Goal: Find specific page/section: Find specific page/section

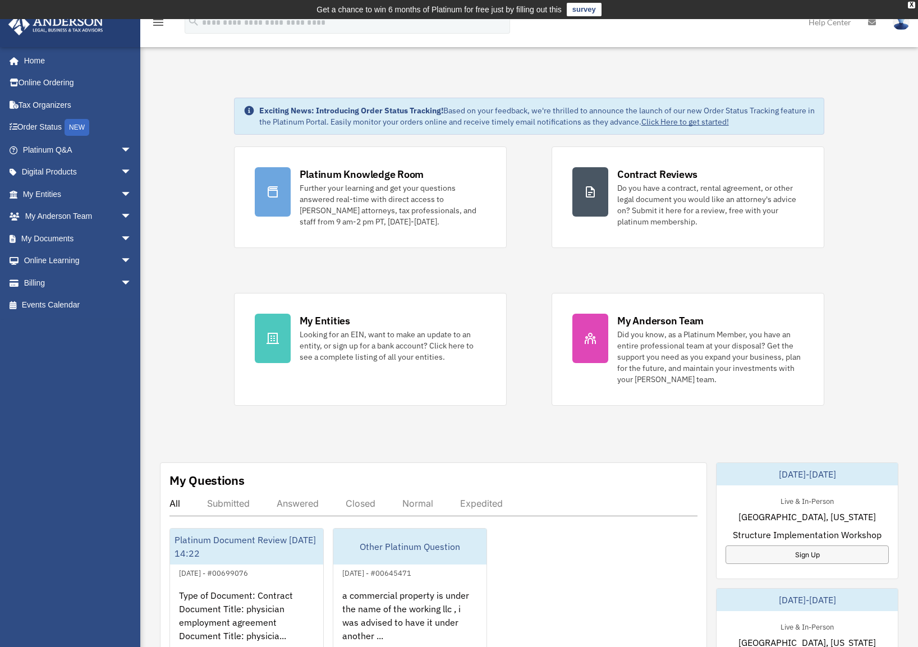
click at [57, 198] on link "My Entities arrow_drop_down" at bounding box center [78, 194] width 141 height 22
click at [121, 192] on span "arrow_drop_down" at bounding box center [132, 194] width 22 height 23
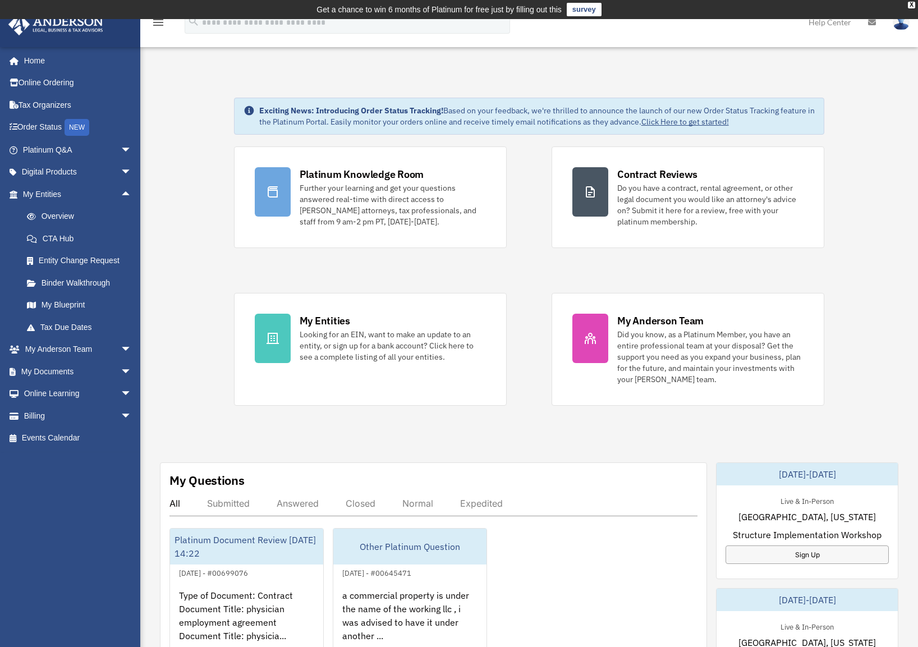
click at [70, 215] on link "Overview" at bounding box center [82, 216] width 133 height 22
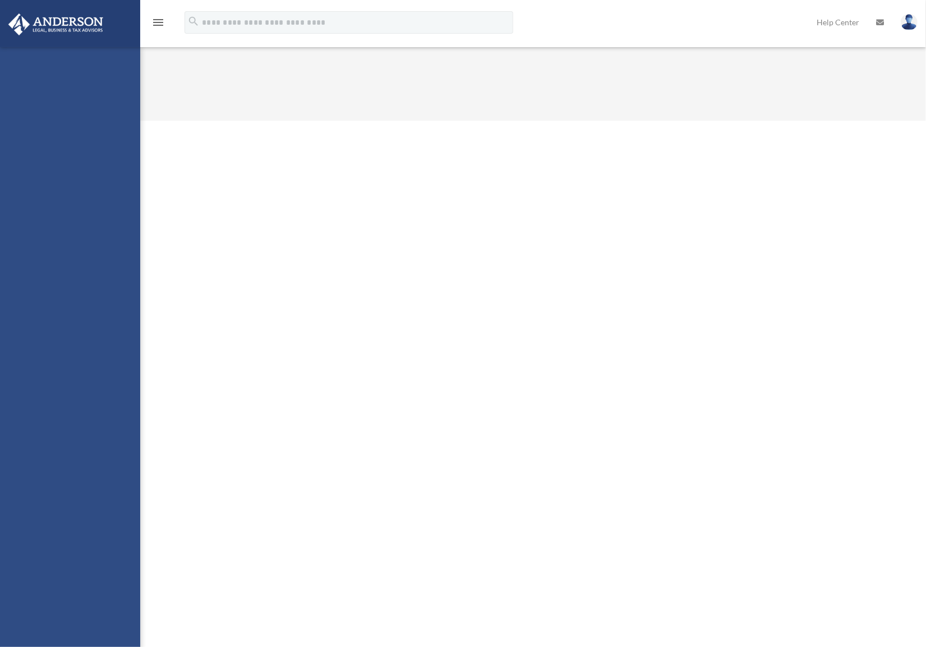
click at [66, 308] on div "[email protected] Sign Out [email protected] Home Online Ordering Tax Organizer…" at bounding box center [70, 370] width 140 height 647
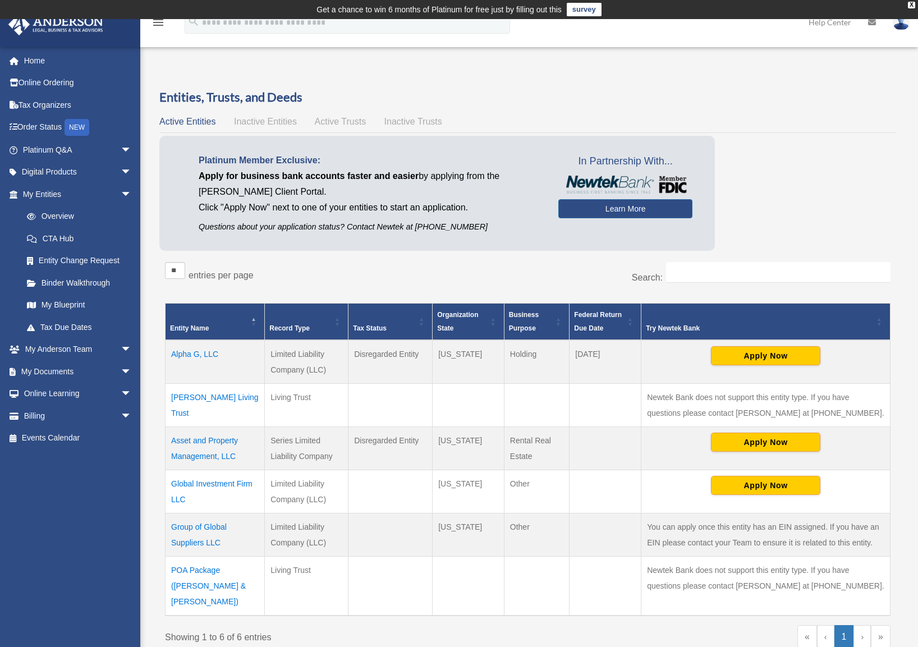
click at [58, 301] on link "My Blueprint" at bounding box center [79, 305] width 127 height 22
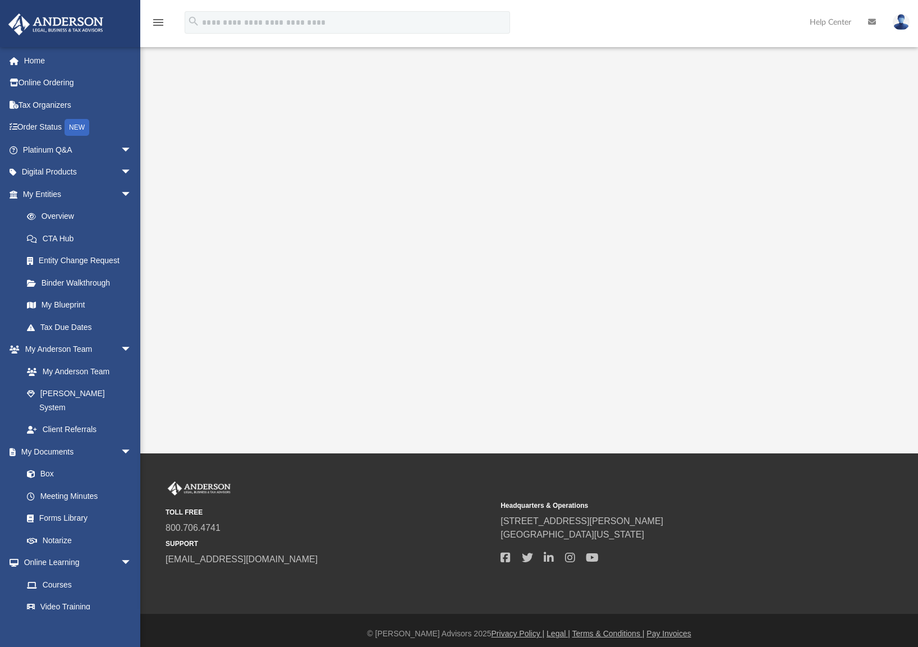
scroll to position [130, 0]
